Goal: Task Accomplishment & Management: Complete application form

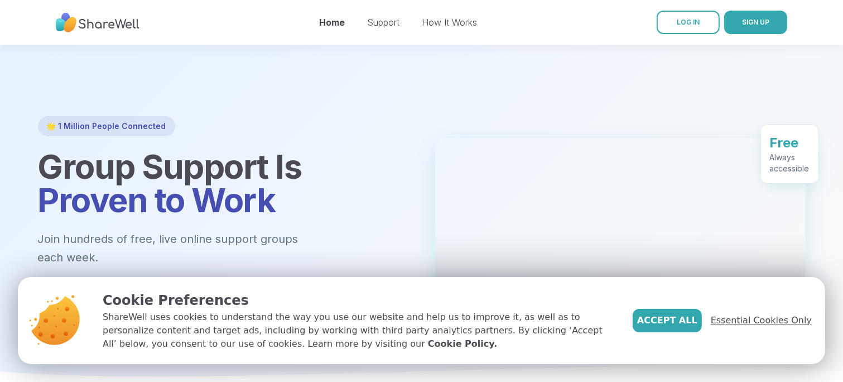
click at [737, 314] on span "Essential Cookies Only" at bounding box center [761, 320] width 101 height 13
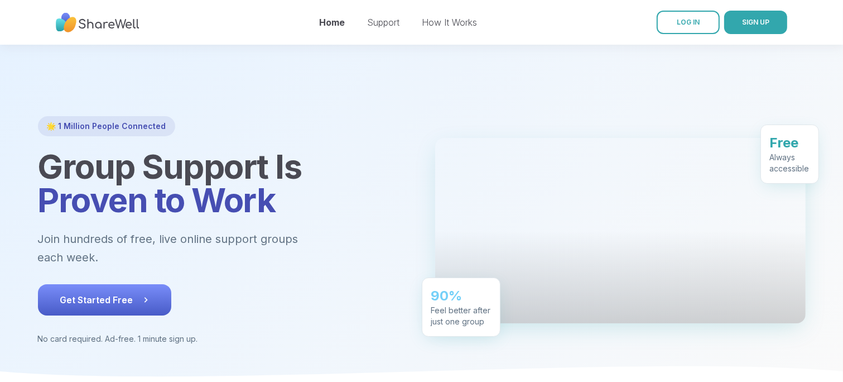
click at [118, 293] on span "Get Started Free" at bounding box center [104, 299] width 89 height 13
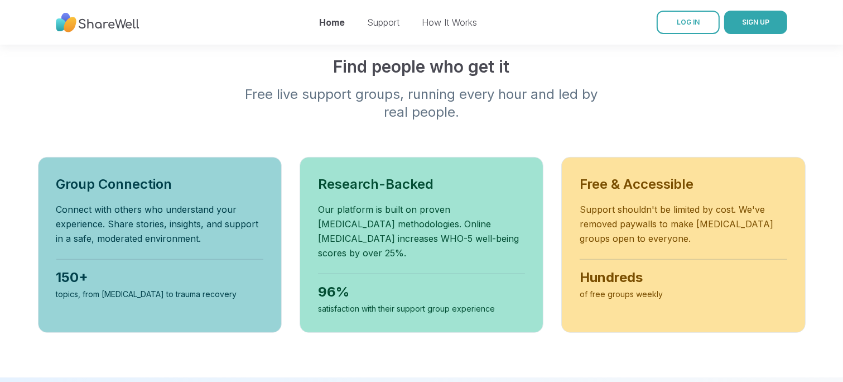
scroll to position [357, 0]
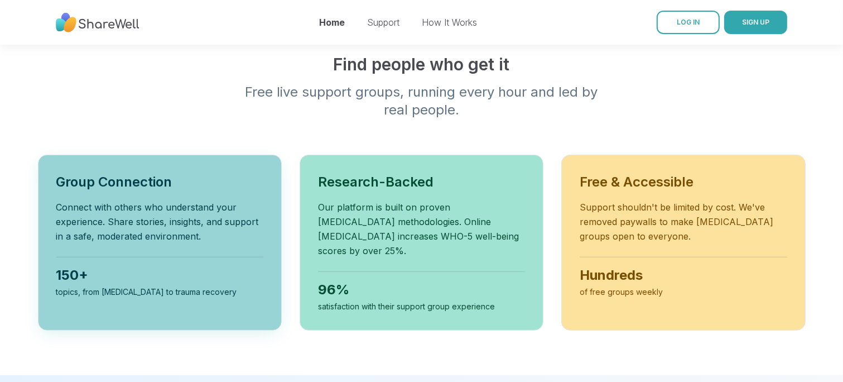
click at [142, 173] on h3 "Group Connection" at bounding box center [159, 182] width 207 height 18
click at [171, 201] on p "Connect with others who understand your experience. Share stories, insights, an…" at bounding box center [159, 222] width 207 height 44
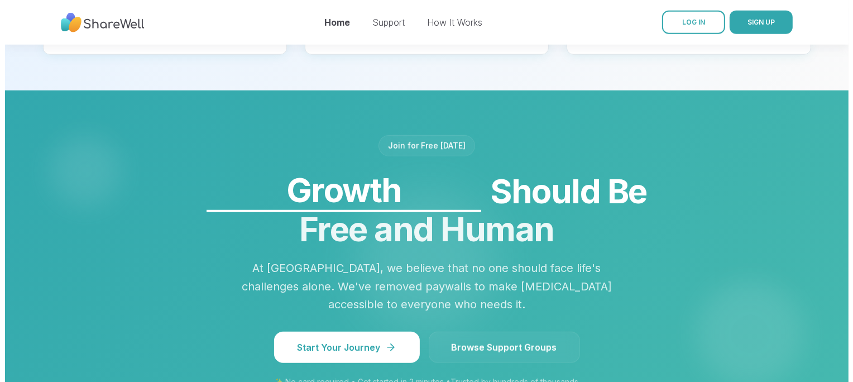
scroll to position [848, 0]
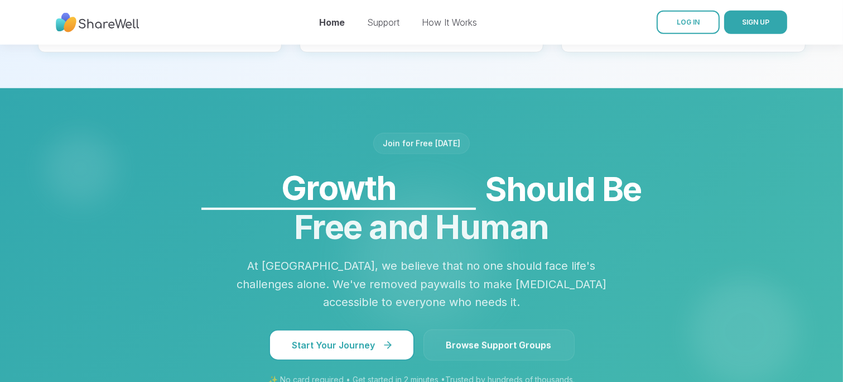
click at [387, 339] on icon at bounding box center [387, 344] width 11 height 11
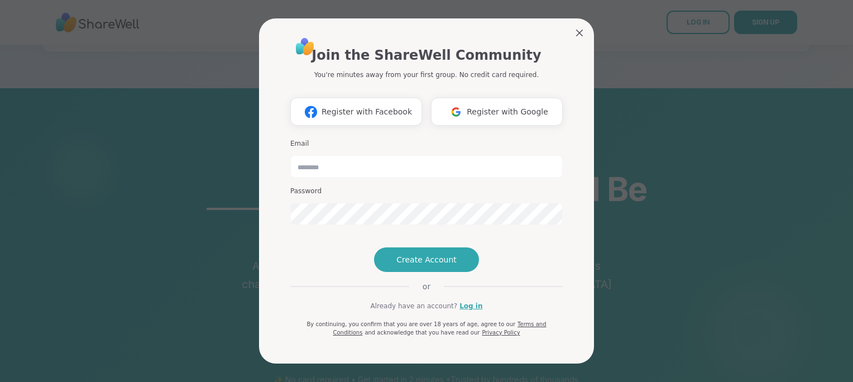
click at [387, 292] on div "or" at bounding box center [426, 286] width 272 height 11
click at [313, 139] on h3 "Email" at bounding box center [426, 143] width 272 height 9
click at [320, 139] on h3 "Email" at bounding box center [426, 143] width 272 height 9
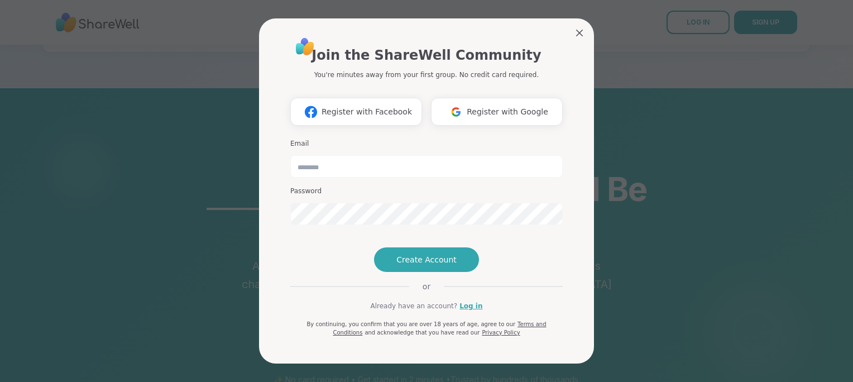
click at [320, 139] on h3 "Email" at bounding box center [426, 143] width 272 height 9
click at [460, 102] on img at bounding box center [455, 112] width 21 height 21
